Goal: Task Accomplishment & Management: Use online tool/utility

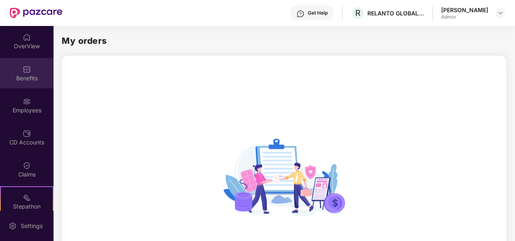
click at [26, 75] on div "Benefits" at bounding box center [27, 78] width 54 height 8
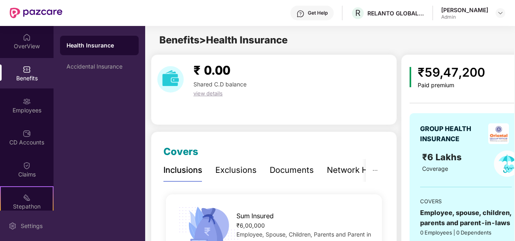
click at [26, 225] on div "Settings" at bounding box center [31, 226] width 27 height 8
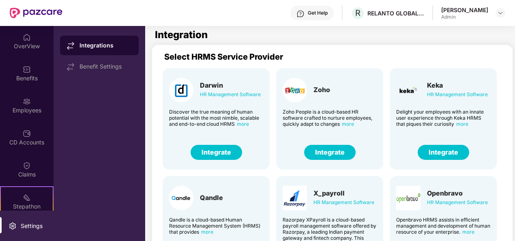
click at [453, 159] on button "Integrate" at bounding box center [444, 152] width 52 height 15
